Goal: Information Seeking & Learning: Learn about a topic

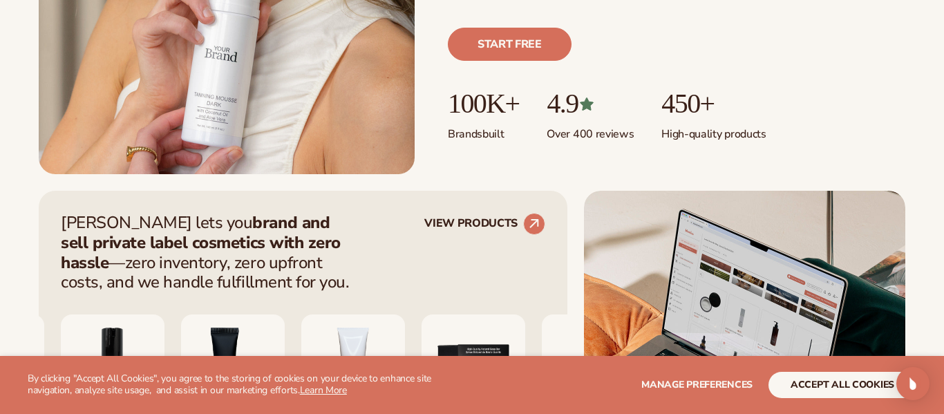
scroll to position [554, 0]
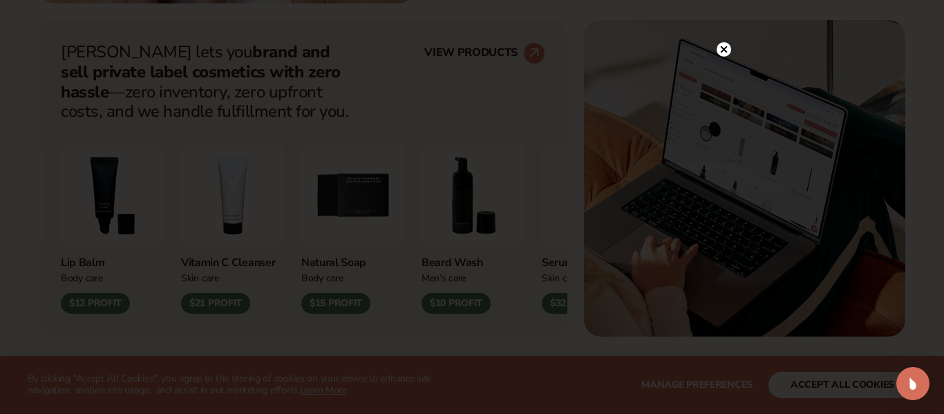
click at [719, 50] on circle at bounding box center [723, 49] width 15 height 15
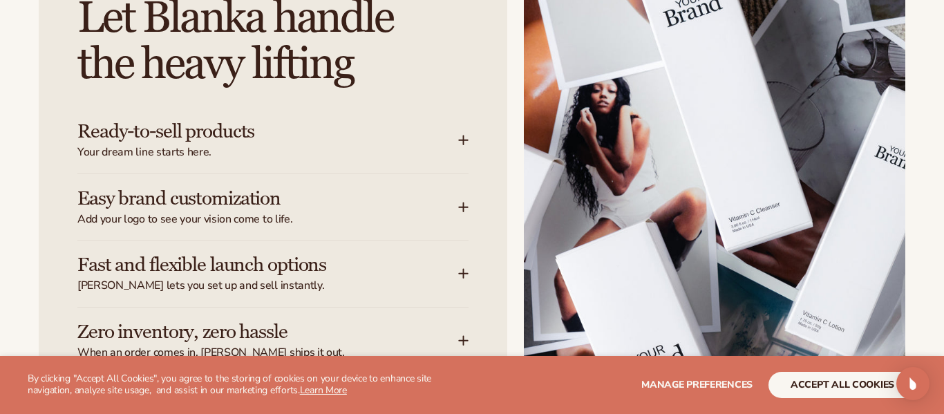
scroll to position [1755, 0]
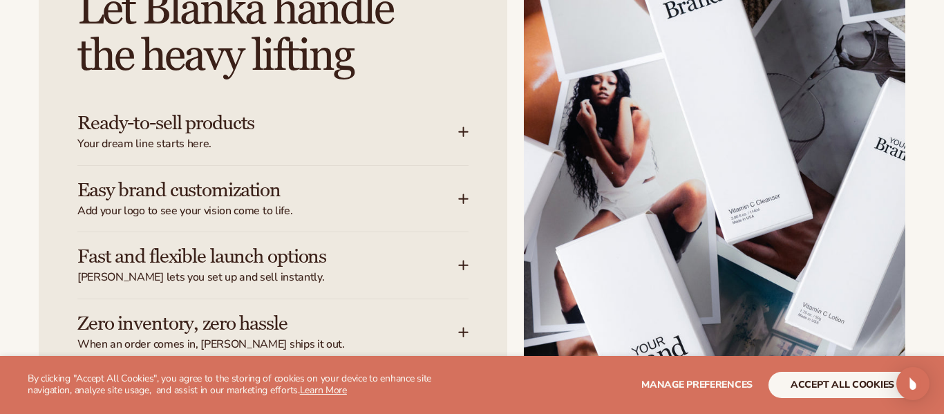
click at [460, 130] on icon at bounding box center [463, 131] width 11 height 11
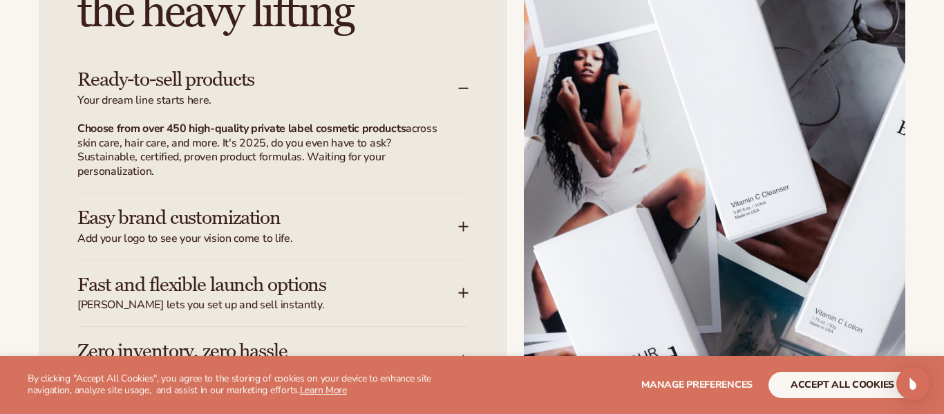
scroll to position [2019, 0]
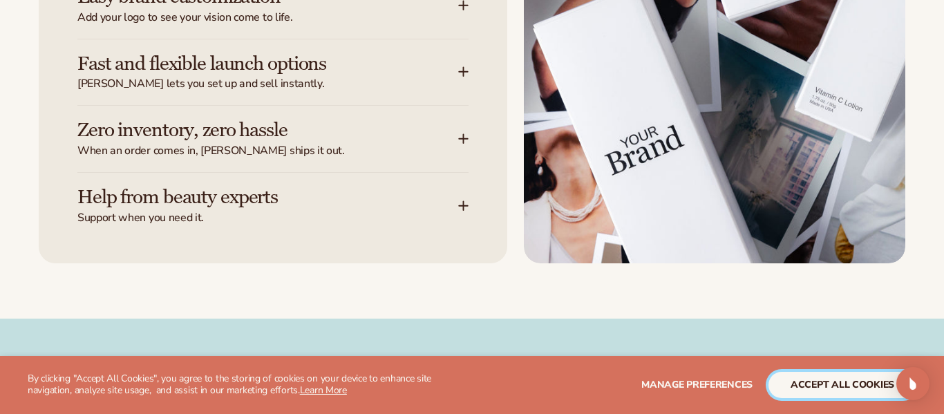
click at [839, 396] on button "accept all cookies" at bounding box center [842, 385] width 148 height 26
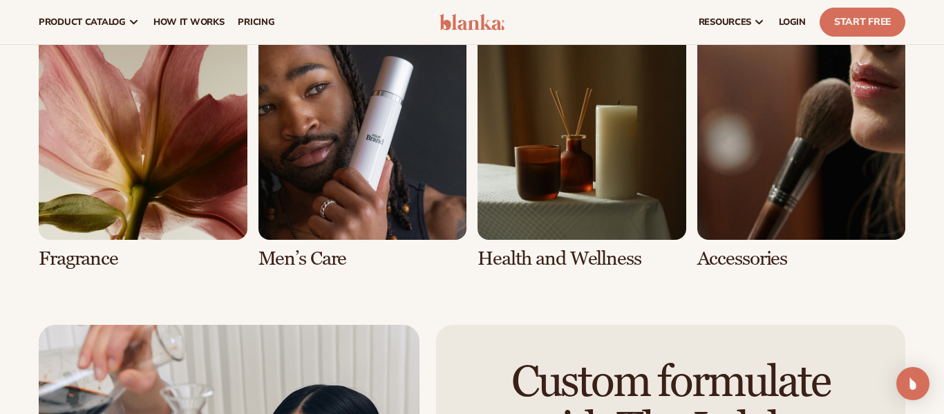
scroll to position [2657, 0]
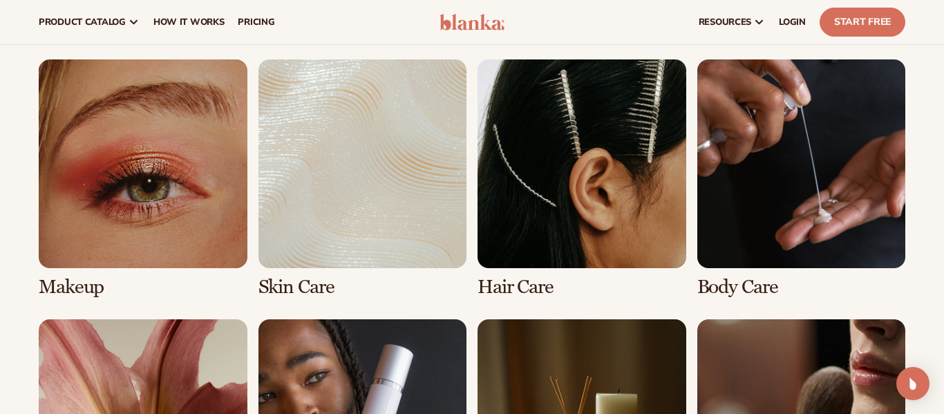
click at [147, 158] on link "1 / 8" at bounding box center [143, 178] width 209 height 238
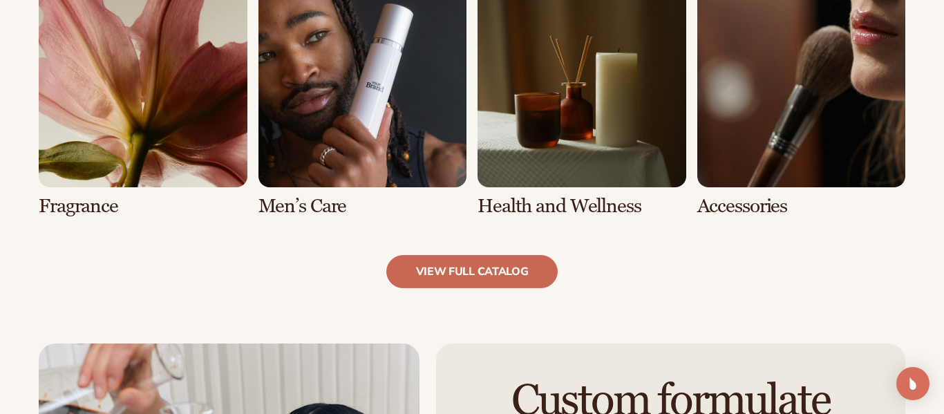
scroll to position [1316, 0]
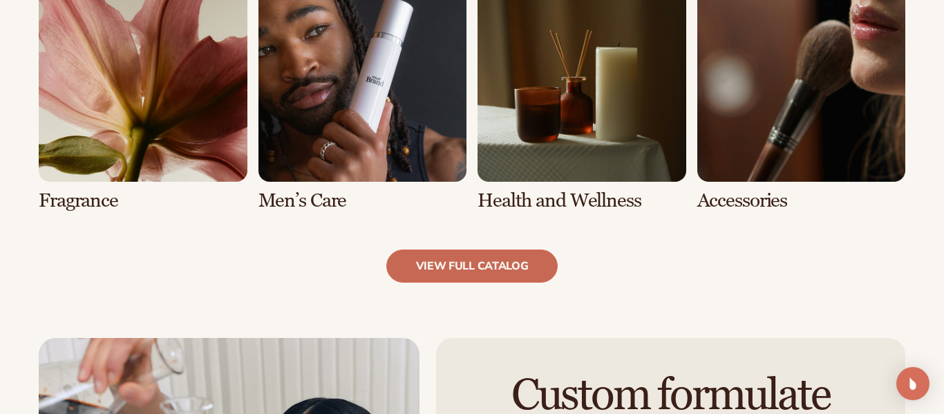
click at [501, 262] on link "view full catalog" at bounding box center [472, 265] width 172 height 33
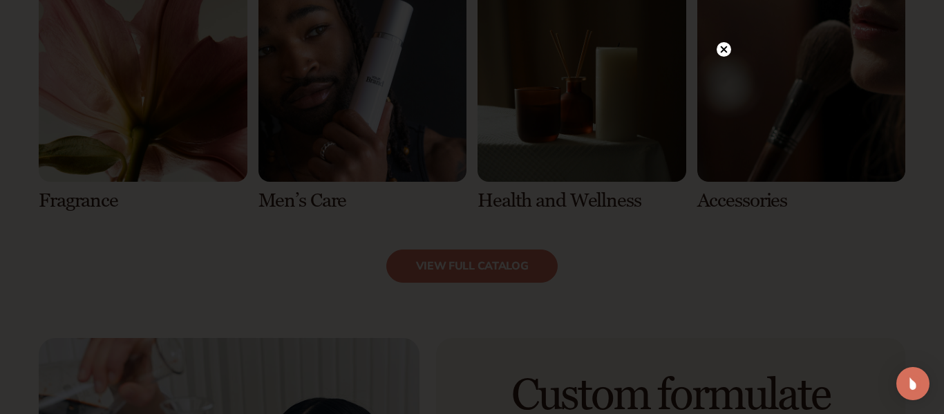
click at [724, 50] on icon at bounding box center [724, 49] width 7 height 7
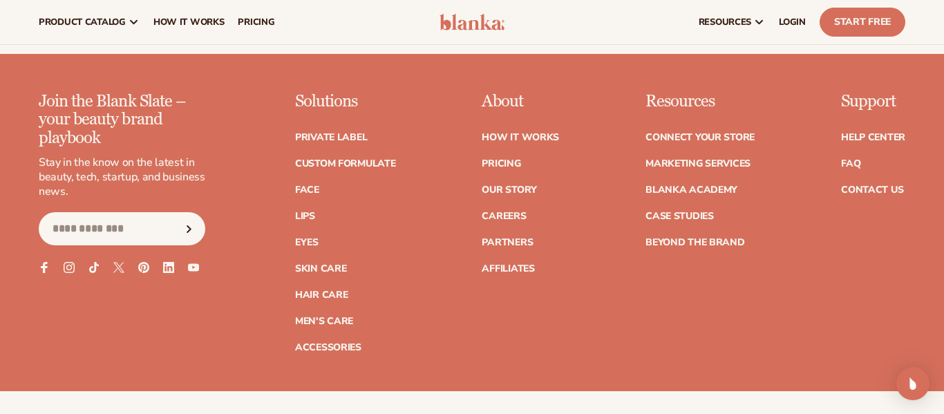
scroll to position [2385, 0]
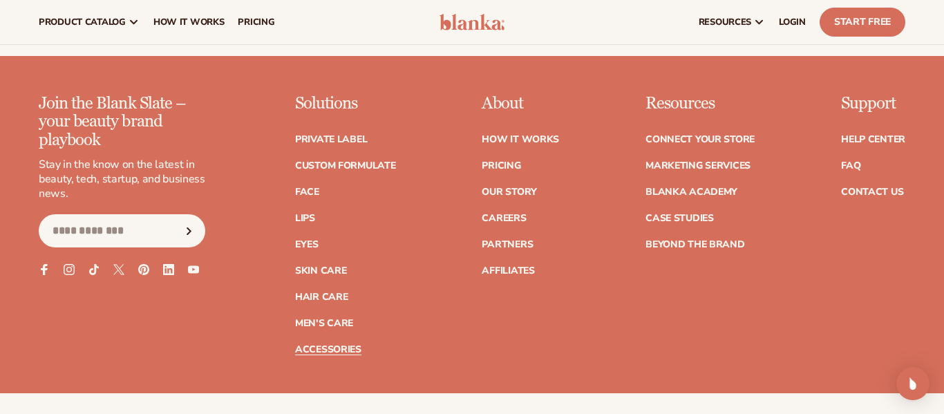
click at [356, 348] on link "Accessories" at bounding box center [328, 350] width 66 height 10
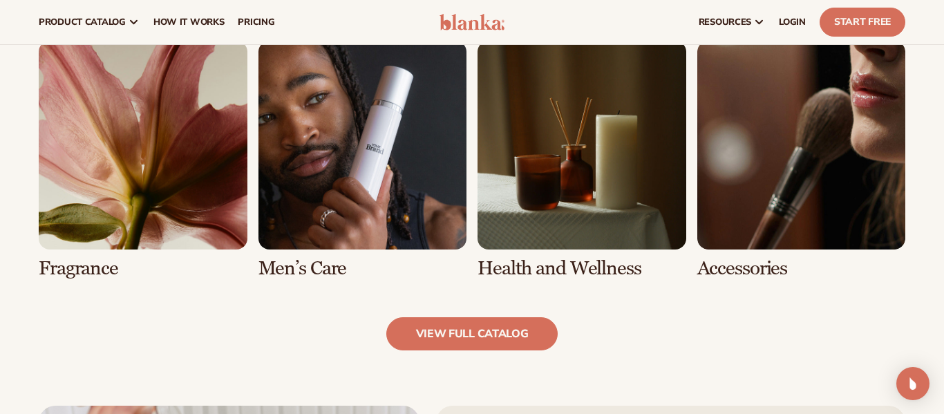
scroll to position [1237, 0]
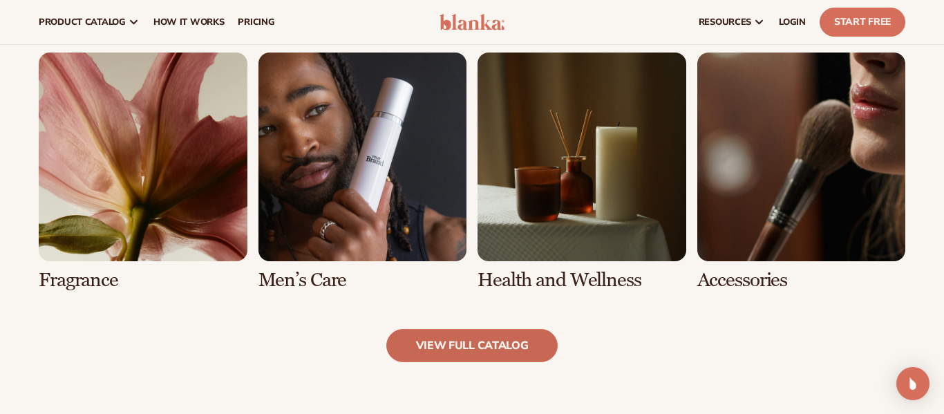
click at [549, 341] on link "view full catalog" at bounding box center [472, 345] width 172 height 33
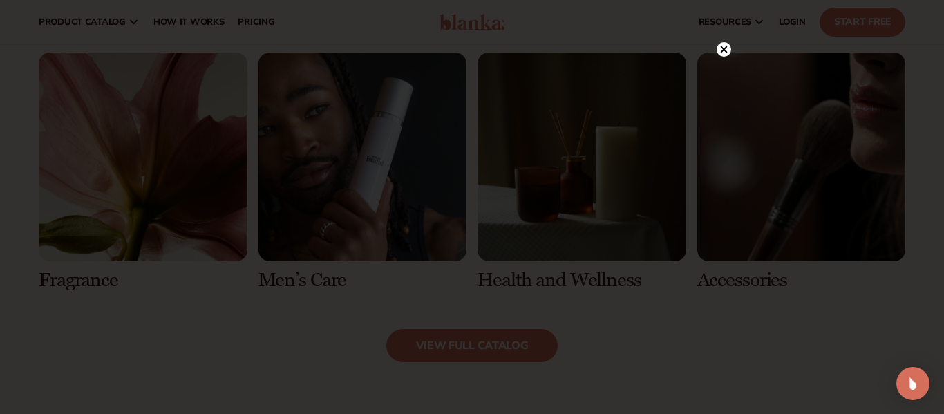
click at [727, 51] on circle at bounding box center [723, 49] width 15 height 15
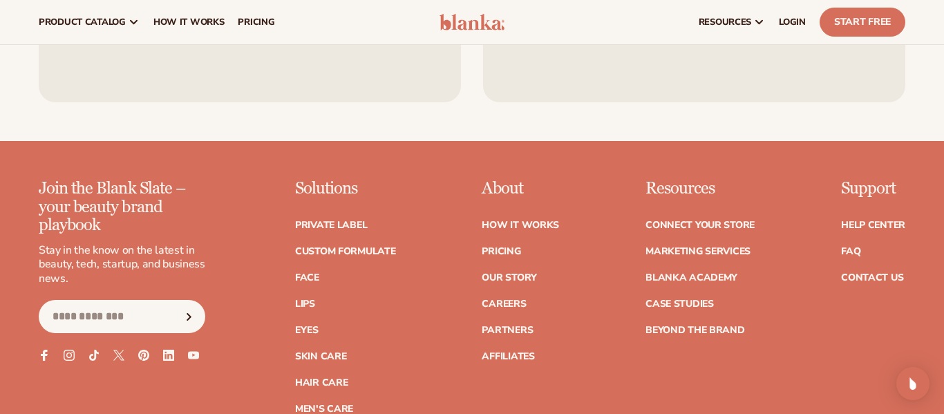
scroll to position [2524, 0]
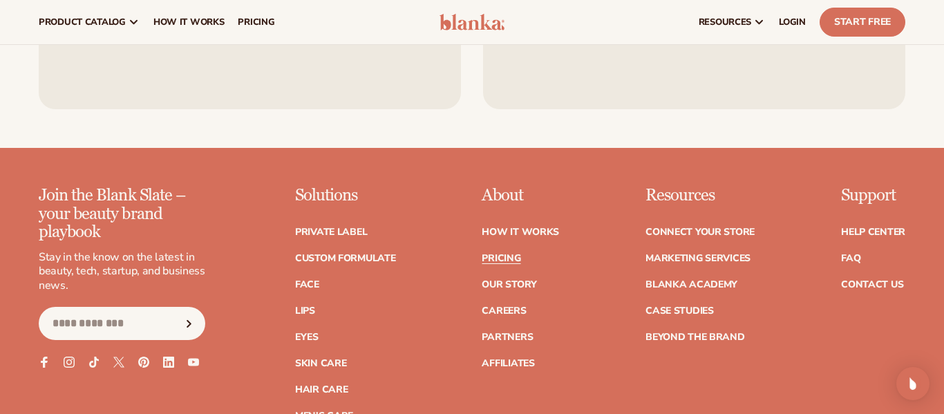
click at [508, 255] on link "Pricing" at bounding box center [501, 259] width 39 height 10
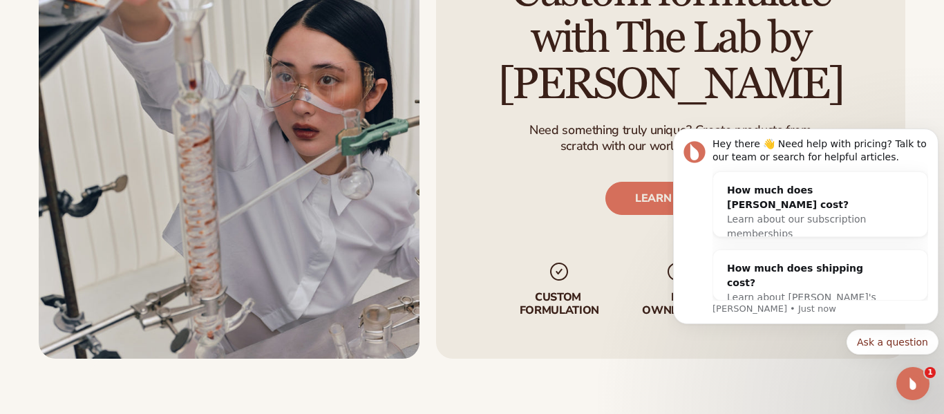
scroll to position [2086, 0]
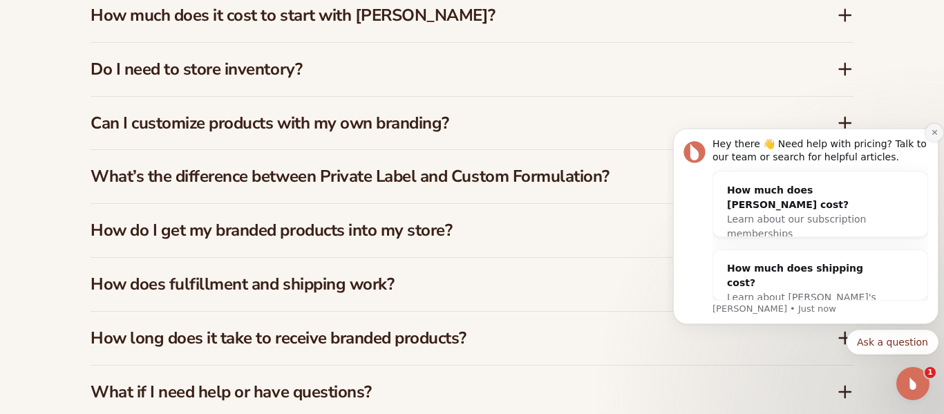
click at [925, 134] on button "Dismiss notification" at bounding box center [934, 133] width 18 height 18
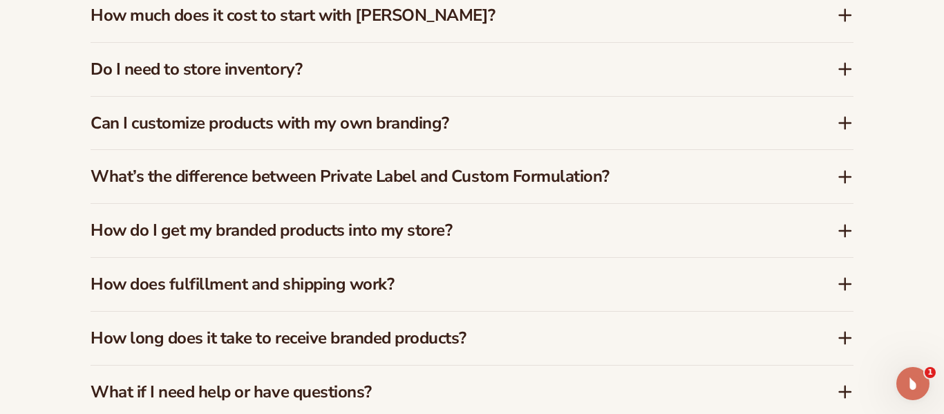
click at [841, 177] on icon at bounding box center [844, 177] width 11 height 0
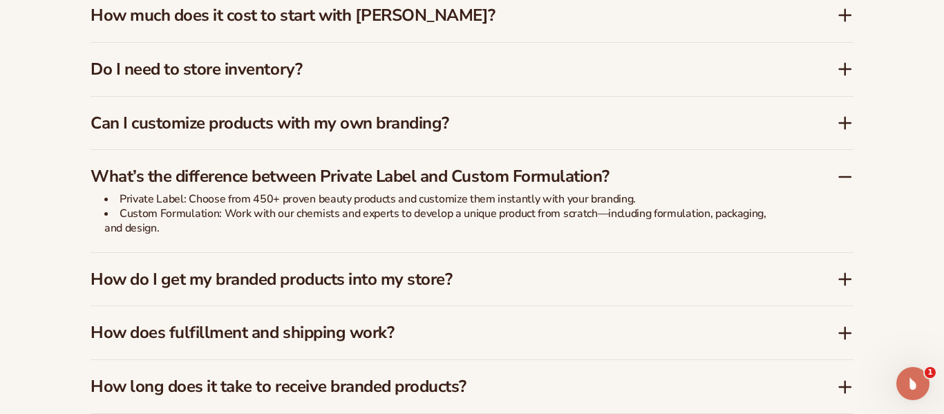
click at [841, 177] on icon at bounding box center [844, 177] width 11 height 0
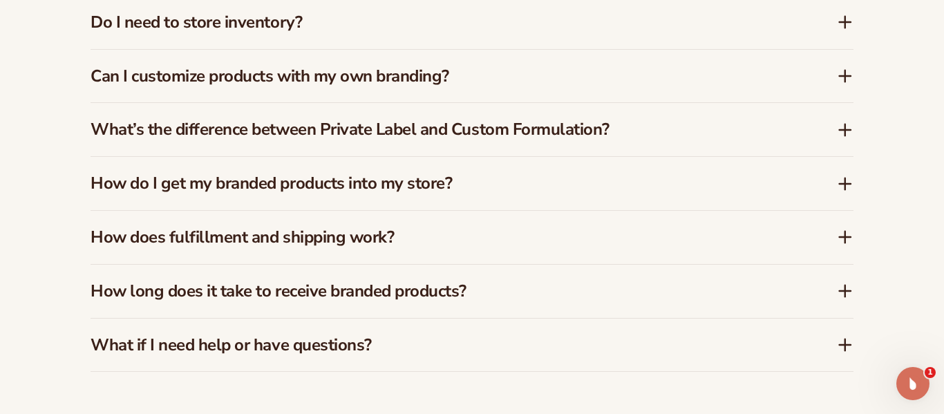
scroll to position [2143, 0]
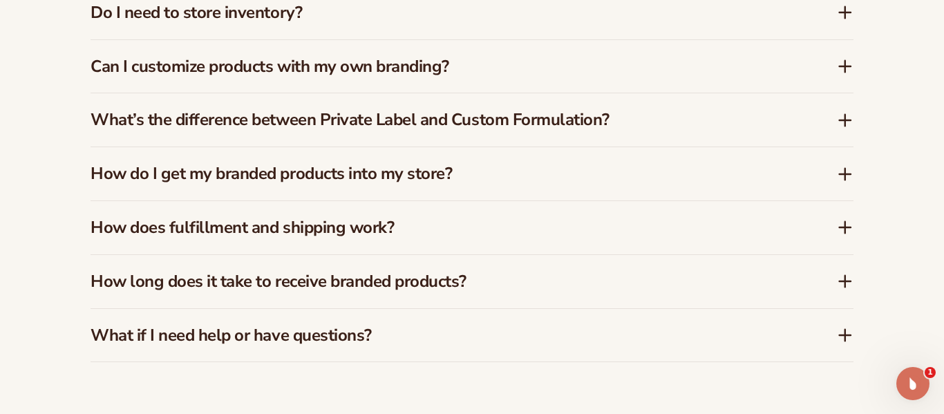
click at [837, 219] on icon at bounding box center [845, 227] width 17 height 17
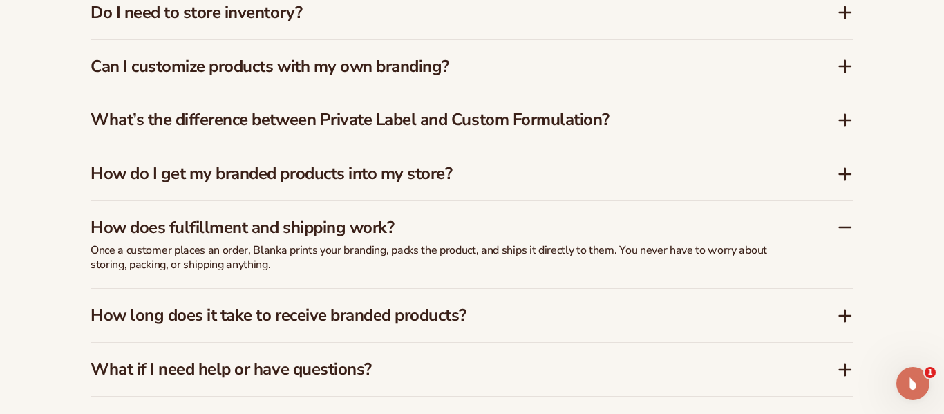
click at [846, 219] on icon at bounding box center [845, 227] width 17 height 17
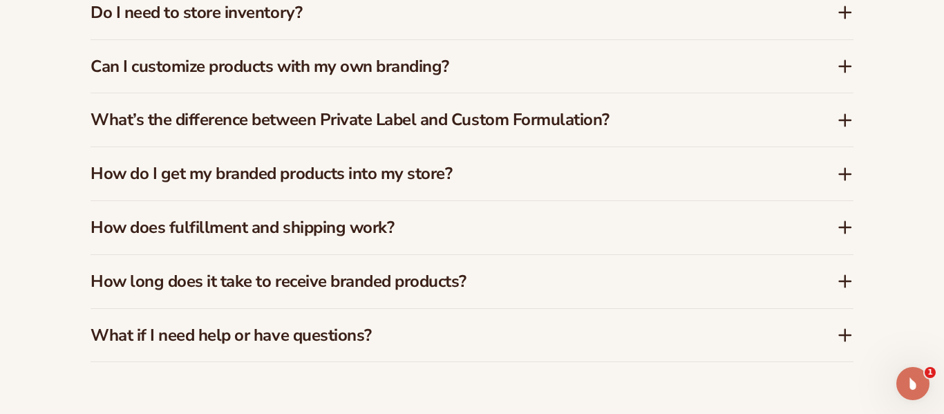
click at [848, 258] on div "How long does it take to receive branded products?" at bounding box center [472, 281] width 763 height 53
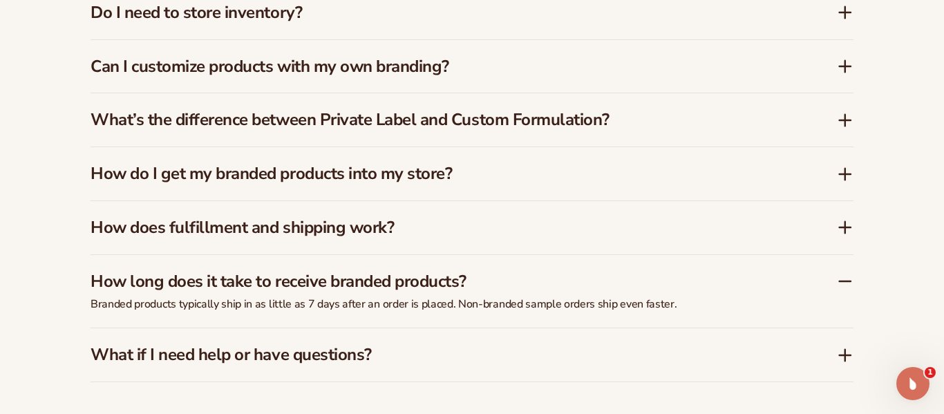
click at [848, 273] on icon at bounding box center [845, 281] width 17 height 17
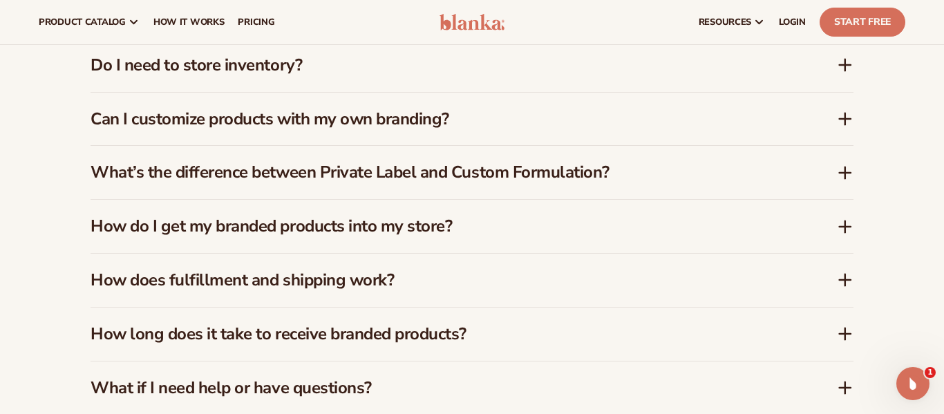
scroll to position [2053, 0]
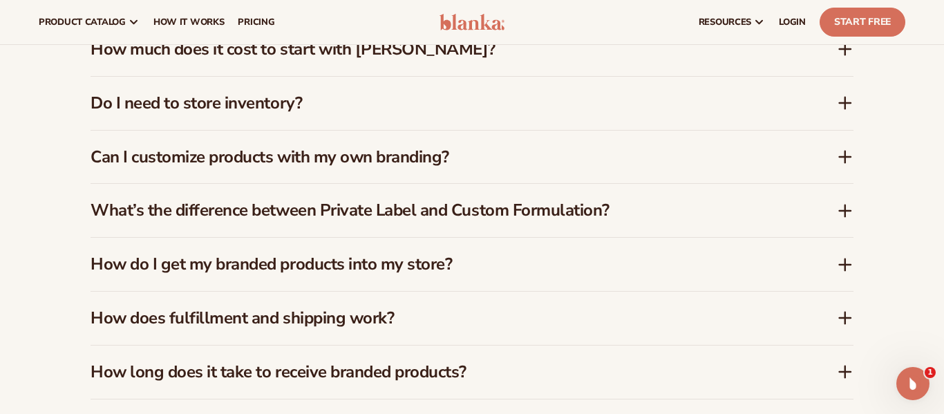
click at [845, 97] on icon at bounding box center [845, 102] width 0 height 11
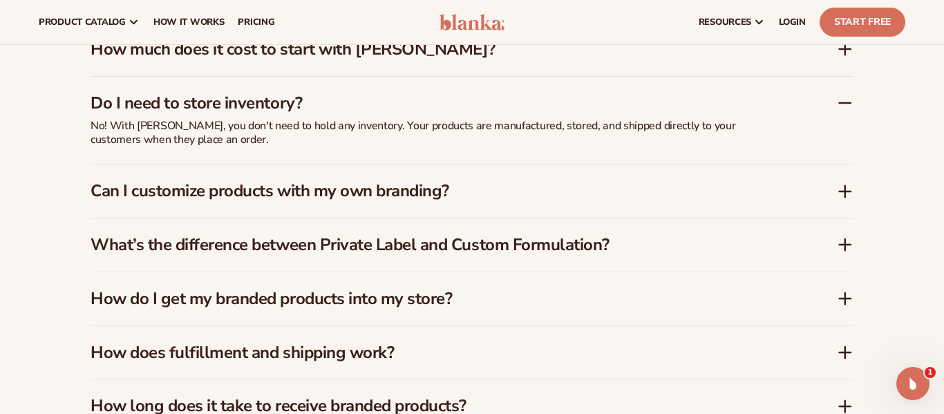
click at [844, 95] on icon at bounding box center [845, 103] width 17 height 17
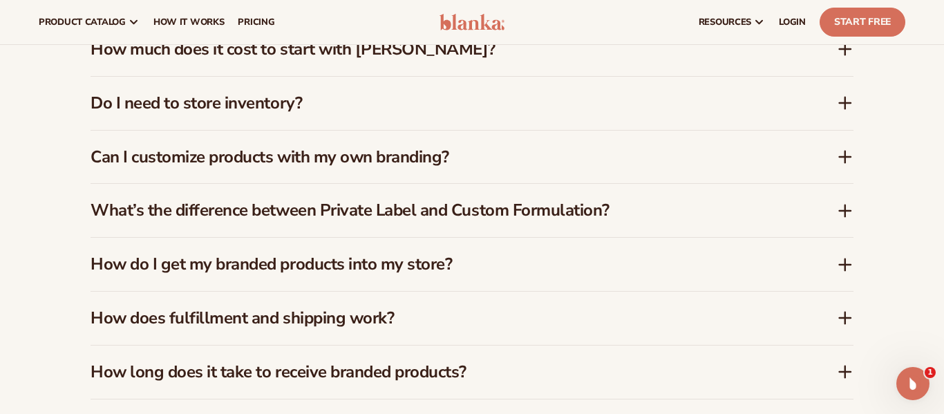
click at [843, 157] on icon at bounding box center [844, 157] width 11 height 0
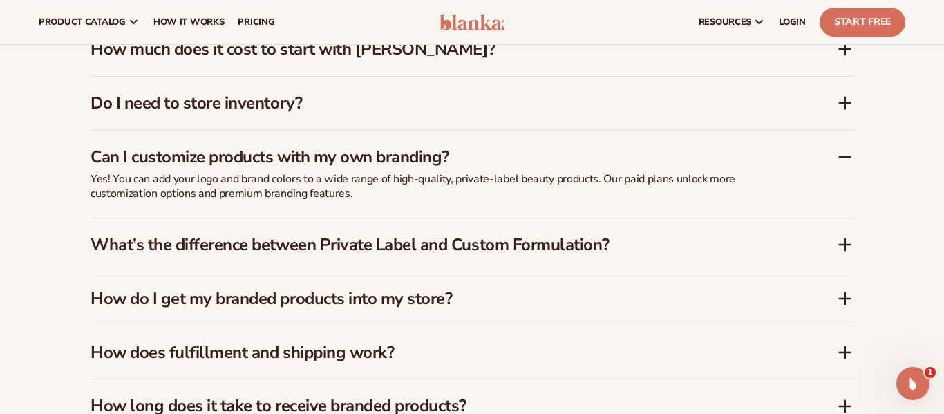
click at [848, 149] on icon at bounding box center [845, 157] width 17 height 17
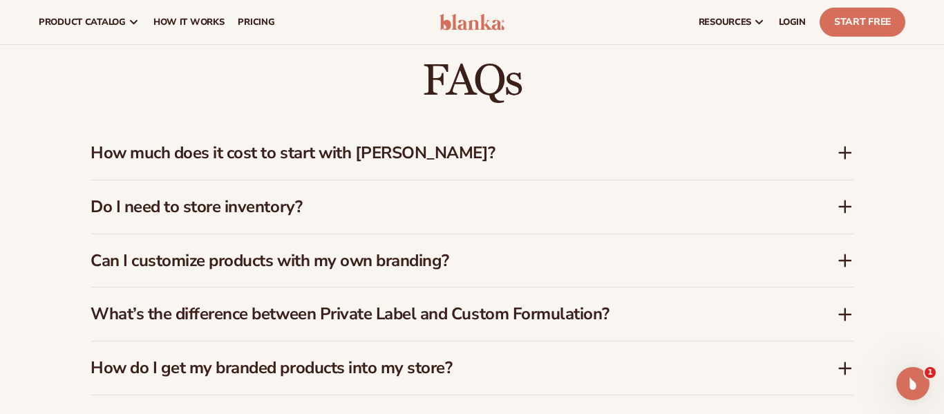
scroll to position [1920, 0]
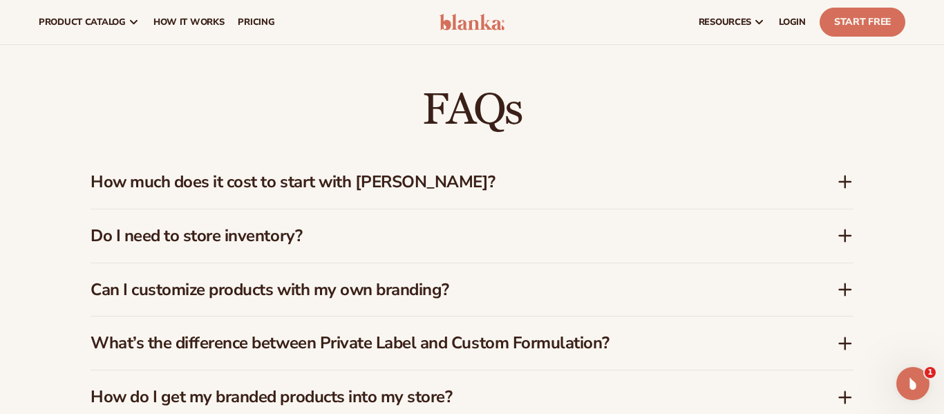
click at [837, 173] on icon at bounding box center [845, 181] width 17 height 17
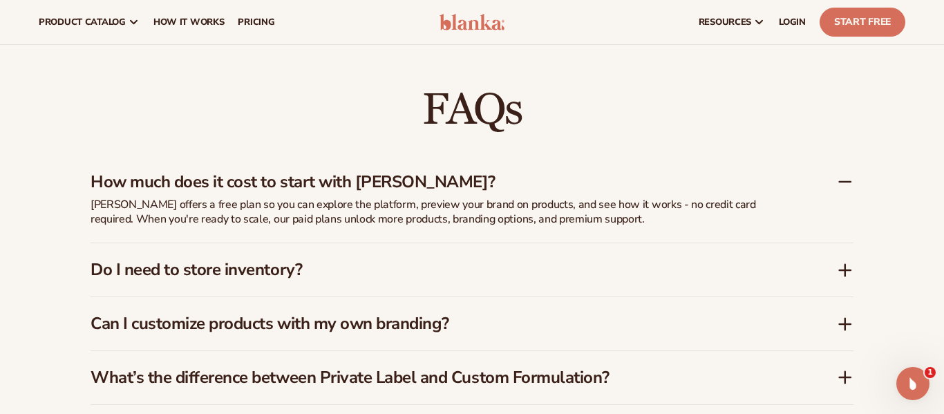
click at [839, 182] on icon at bounding box center [844, 182] width 11 height 0
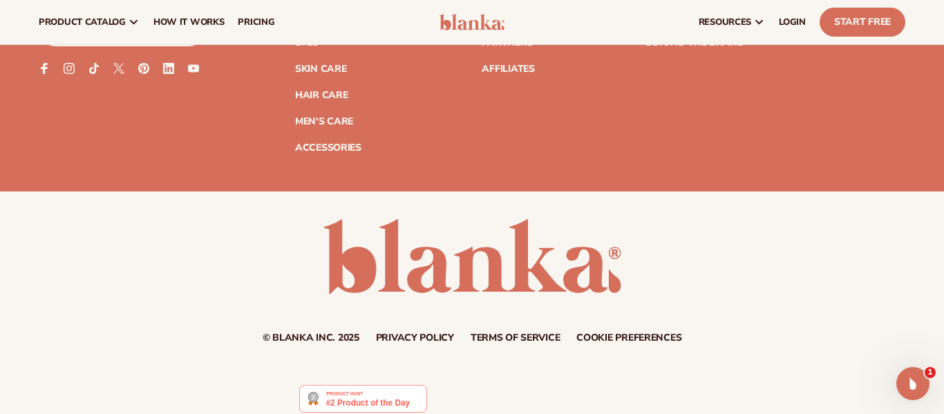
scroll to position [2772, 0]
